Goal: Information Seeking & Learning: Find specific fact

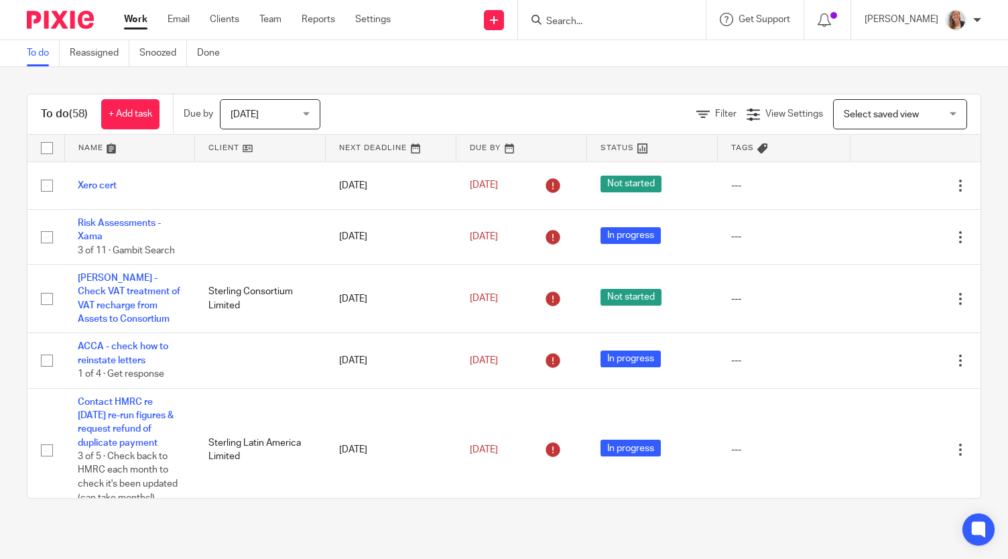
click at [591, 17] on input "Search" at bounding box center [605, 22] width 121 height 12
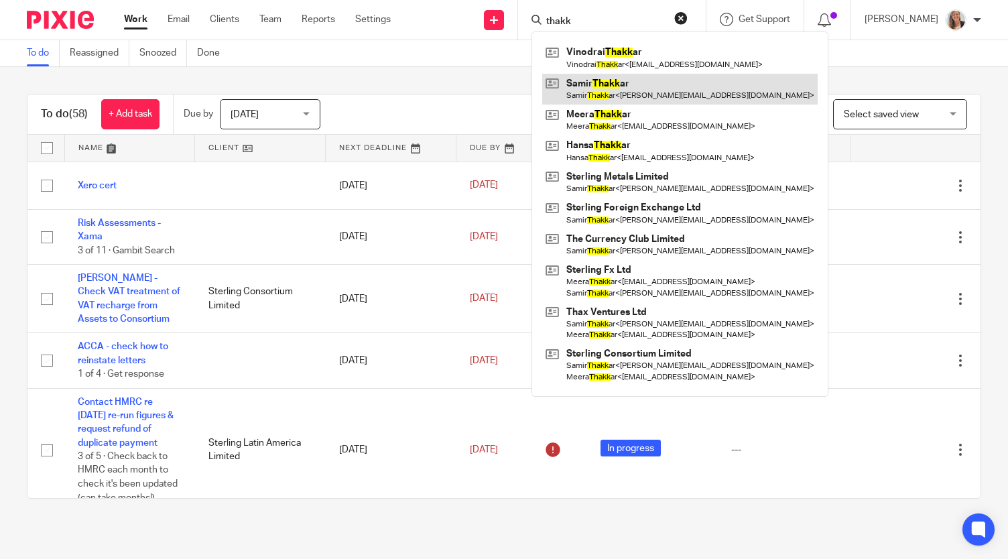
type input "thakk"
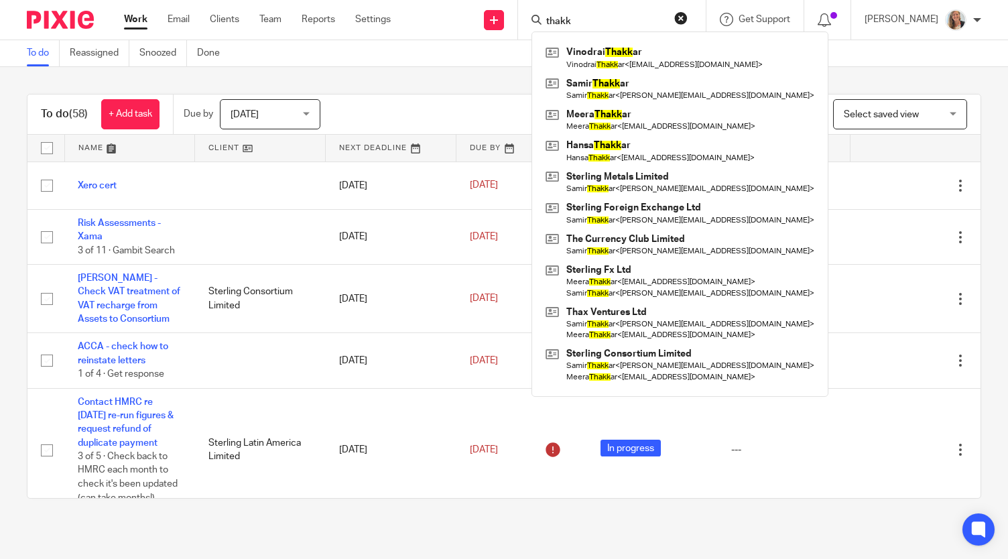
click at [616, 29] on div "thakk Vinodrai Thakk ar Vinodrai Thakk ar < [EMAIL_ADDRESS][DOMAIN_NAME] > [PER…" at bounding box center [612, 20] width 188 height 40
click at [607, 19] on input "thakk" at bounding box center [605, 22] width 121 height 12
drag, startPoint x: 592, startPoint y: 23, endPoint x: 460, endPoint y: 29, distance: 132.1
click at [460, 30] on div "Send new email Create task Add client Request signature thakk Vinodrai Thakk ar…" at bounding box center [709, 20] width 597 height 40
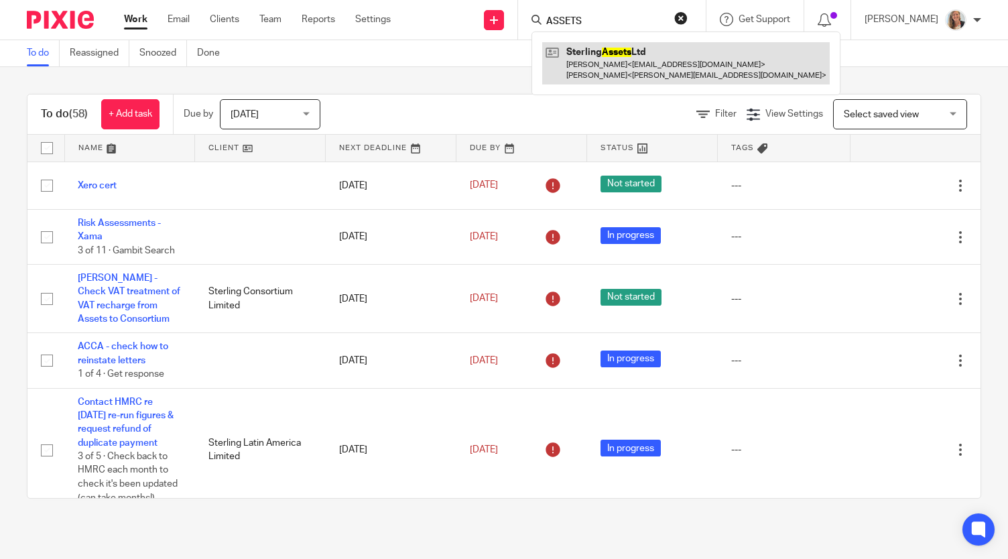
type input "ASSETS"
click at [621, 64] on link at bounding box center [685, 63] width 287 height 42
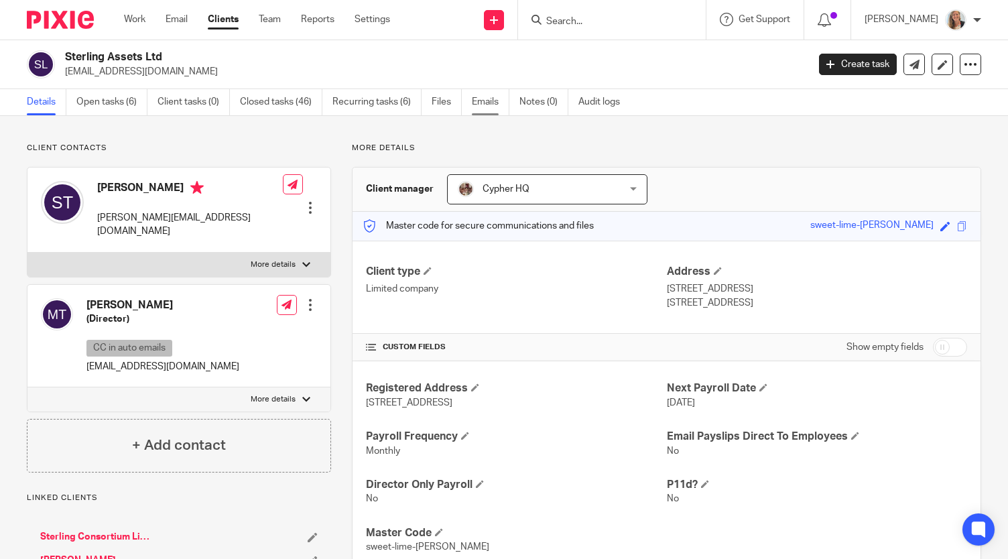
click at [480, 102] on link "Emails" at bounding box center [491, 102] width 38 height 26
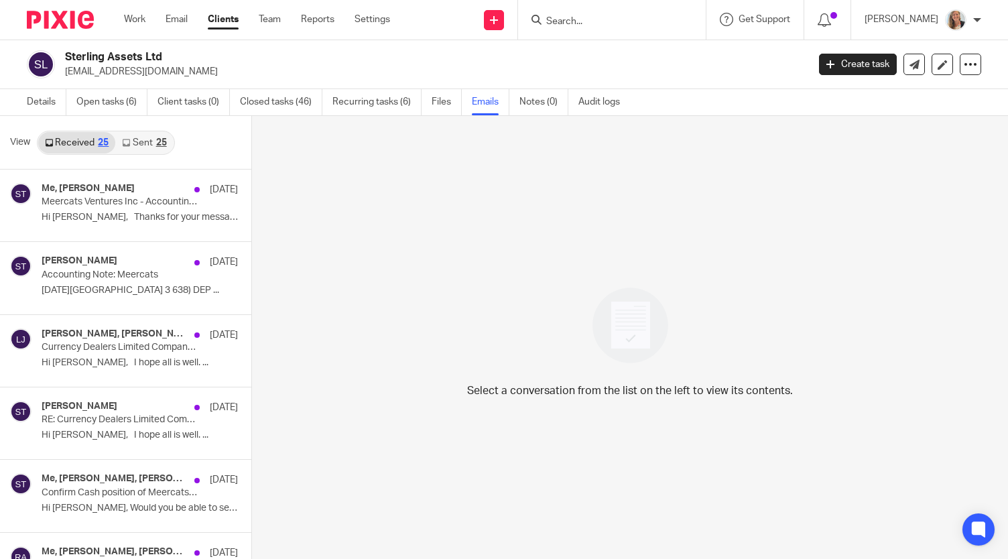
click at [141, 139] on link "Sent 25" at bounding box center [144, 142] width 58 height 21
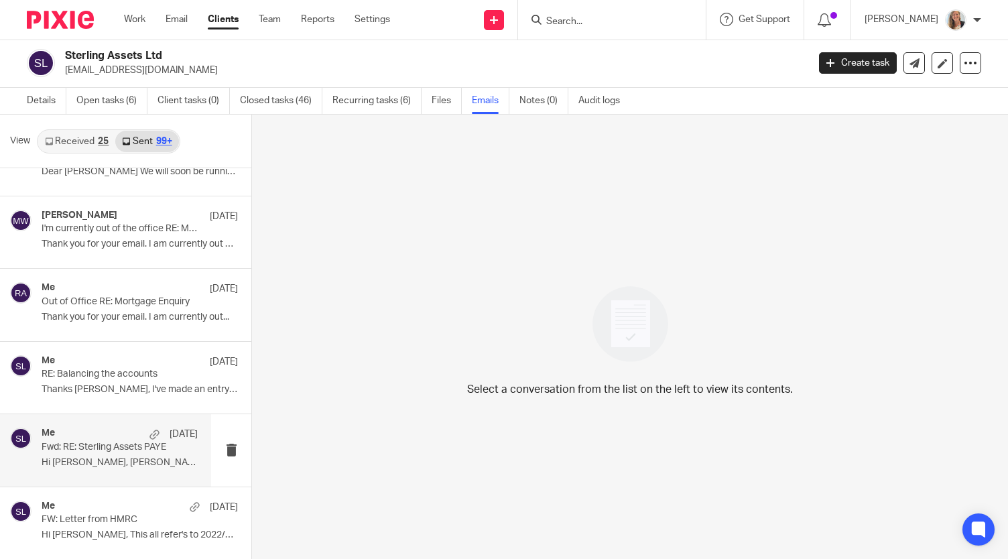
scroll to position [15199, 0]
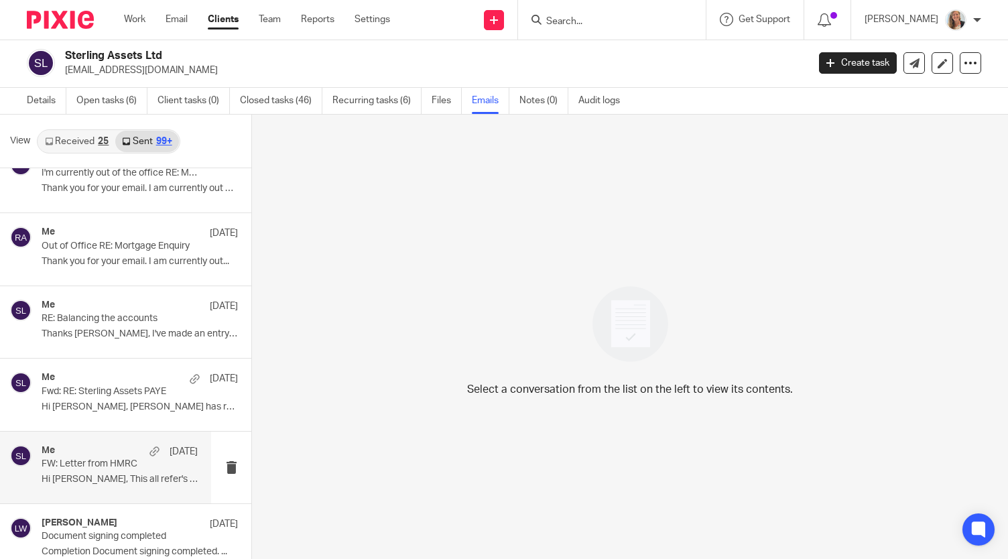
click at [103, 458] on p "FW: Letter from HMRC" at bounding box center [104, 463] width 125 height 11
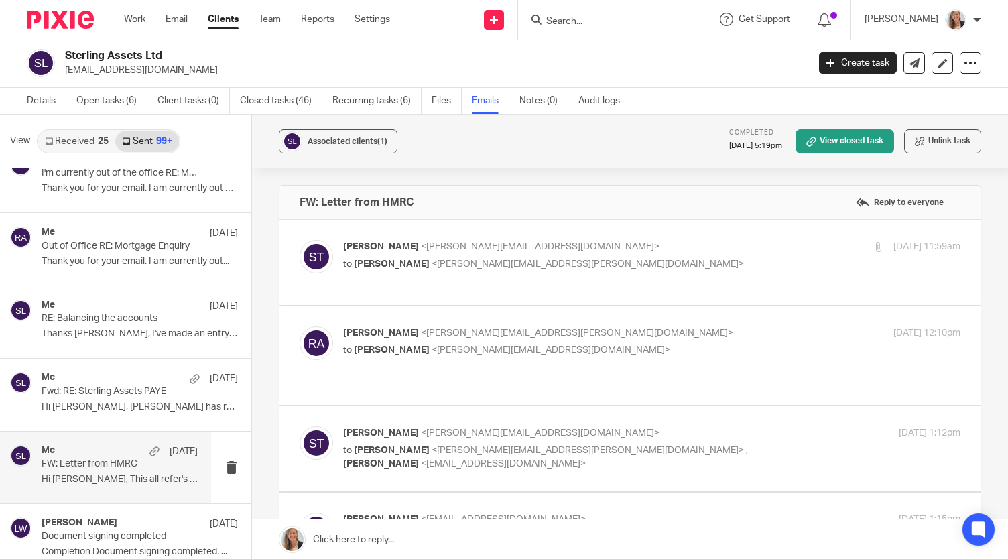
scroll to position [0, 0]
click at [701, 251] on p "Sam Thakkar <sam@sterlingfx.co.uk>" at bounding box center [548, 247] width 411 height 14
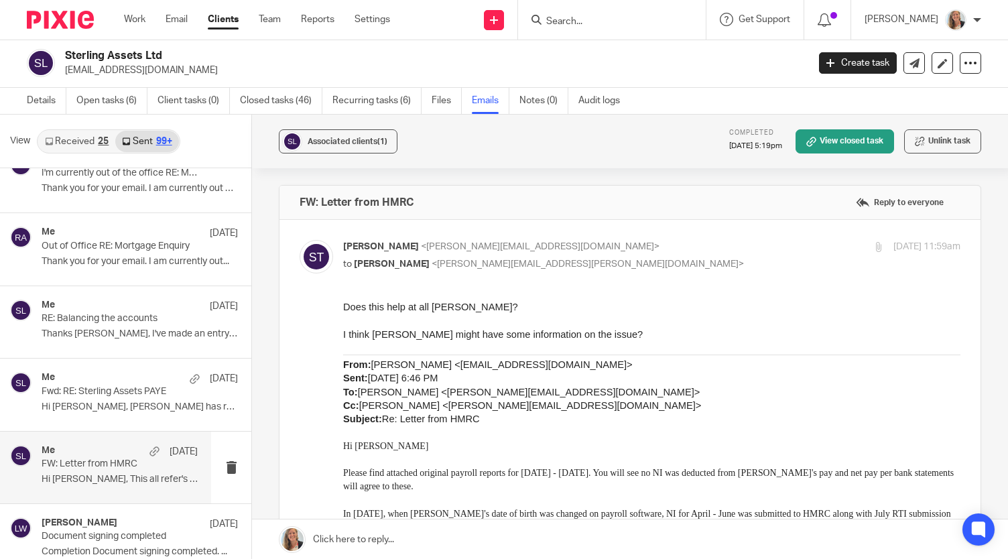
click at [702, 251] on p "Sam Thakkar <sam@sterlingfx.co.uk>" at bounding box center [548, 247] width 411 height 14
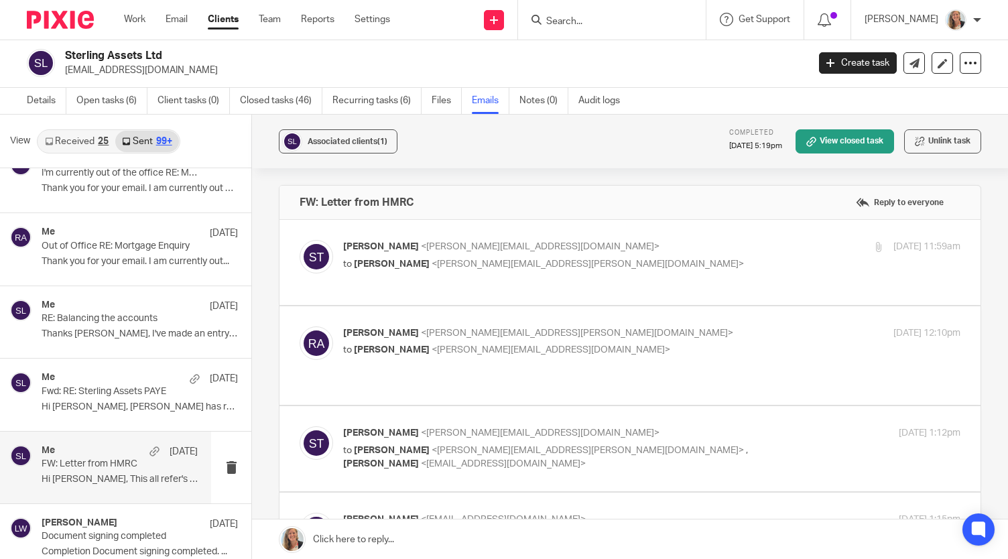
click at [705, 250] on p "Sam Thakkar <sam@sterlingfx.co.uk>" at bounding box center [548, 247] width 411 height 14
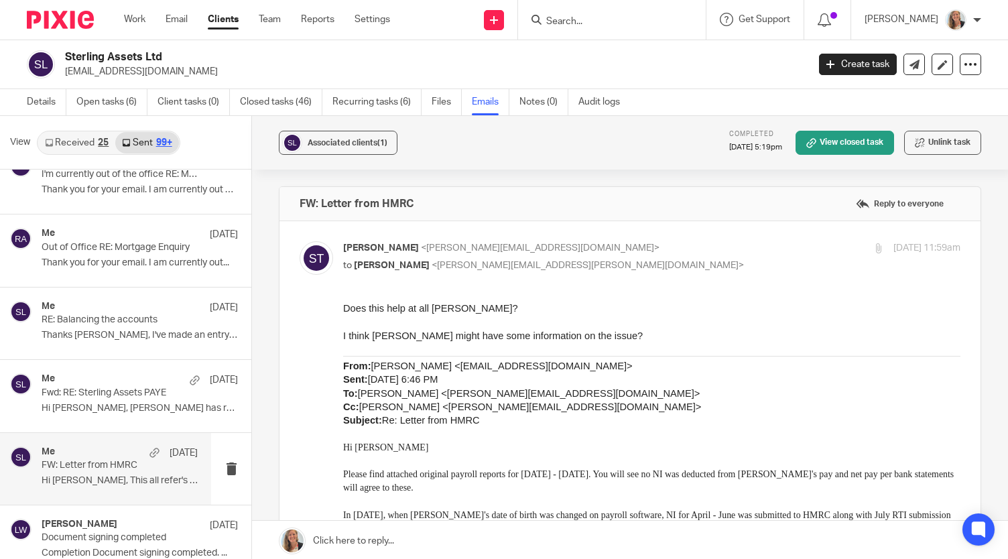
click at [608, 248] on p "Sam Thakkar <sam@sterlingfx.co.uk>" at bounding box center [548, 248] width 411 height 14
checkbox input "false"
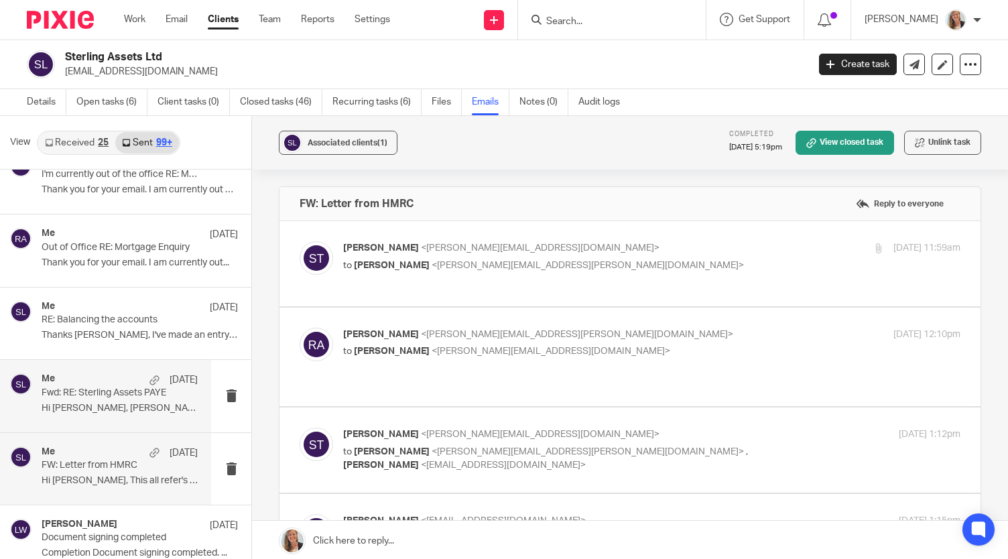
click at [104, 387] on p "Fwd: RE: Sterling Assets PAYE" at bounding box center [104, 392] width 125 height 11
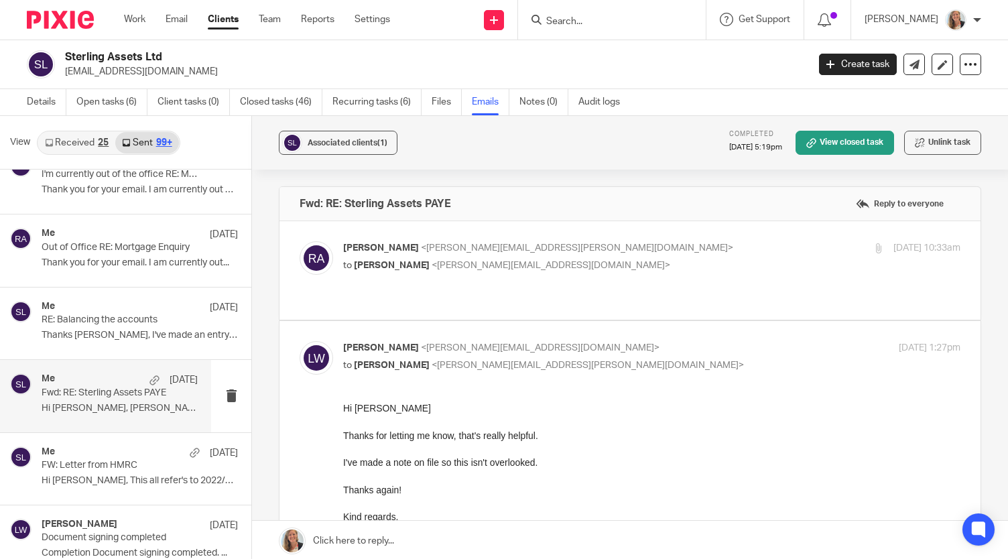
click at [634, 247] on p "Rachel Austin <rachel.austin@cypherhq.co.uk>" at bounding box center [548, 248] width 411 height 14
checkbox input "true"
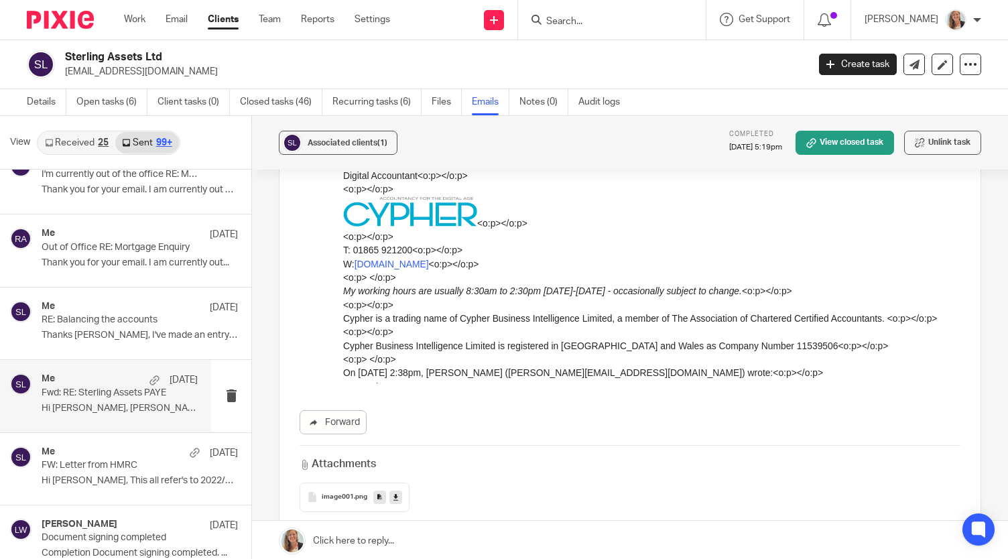
scroll to position [1273, 0]
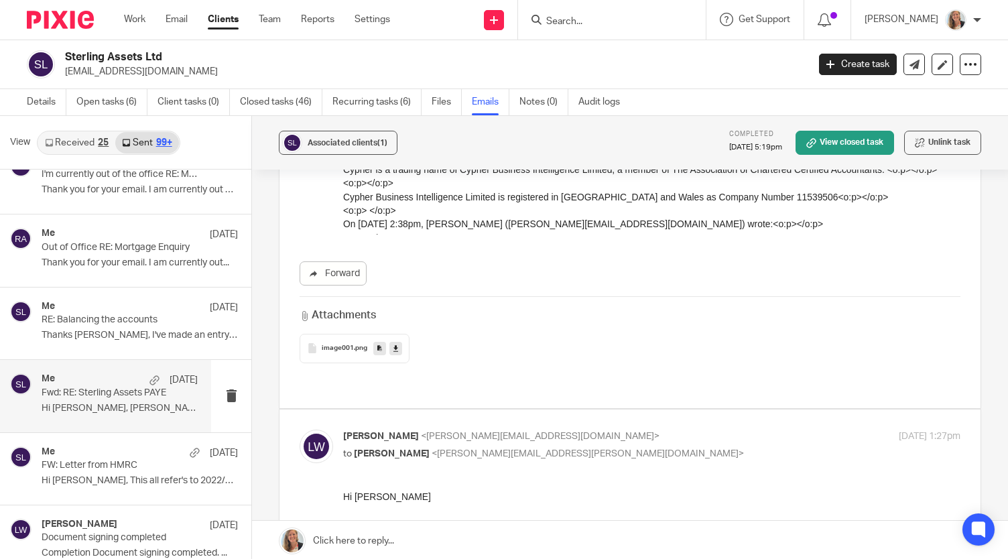
click at [339, 348] on span "image001" at bounding box center [338, 348] width 32 height 8
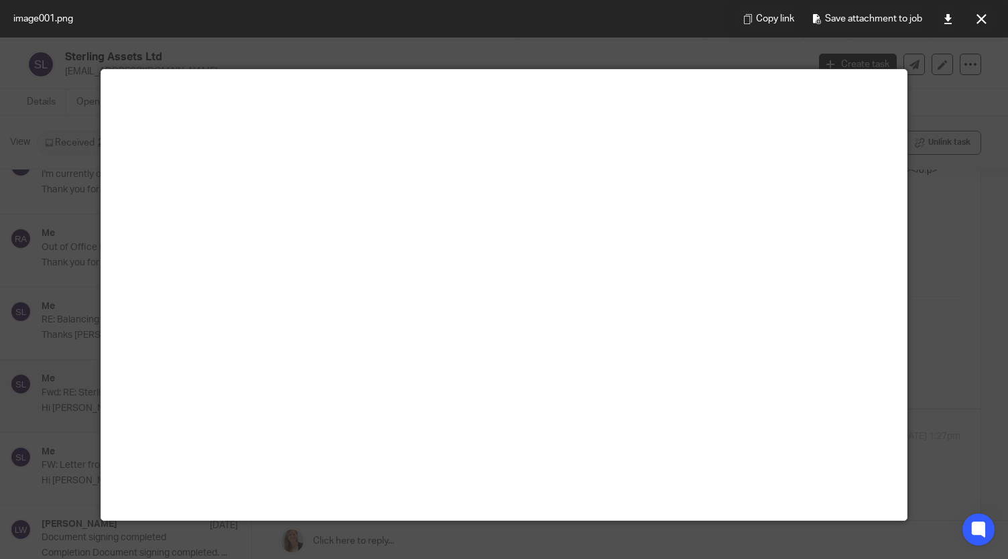
scroll to position [0, 0]
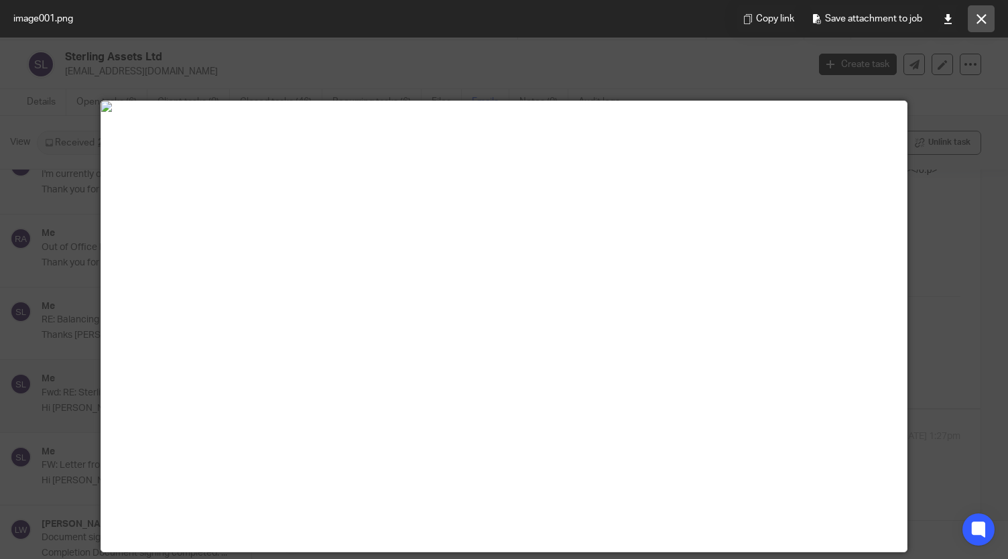
click at [981, 17] on icon at bounding box center [981, 19] width 10 height 10
